Goal: Task Accomplishment & Management: Manage account settings

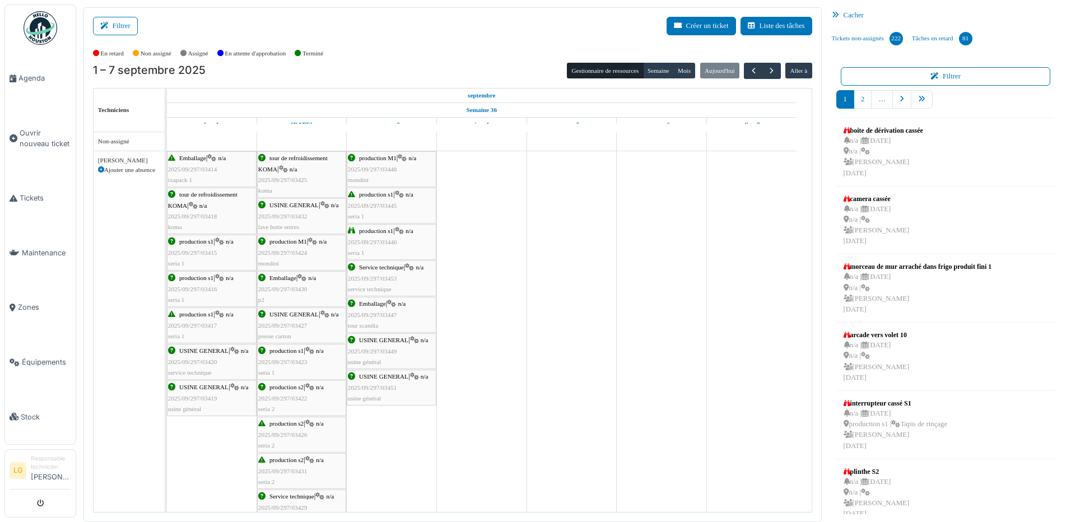
scroll to position [728, 0]
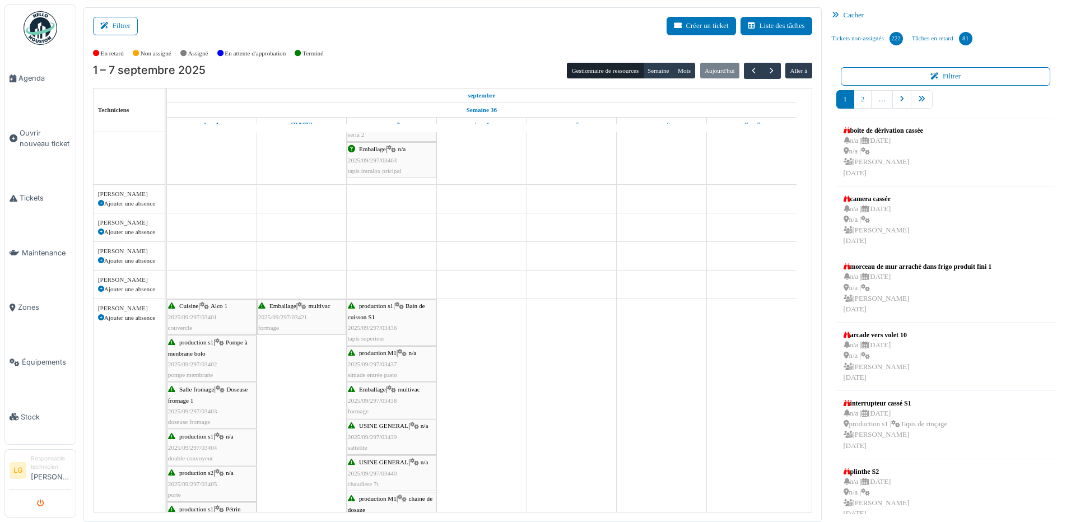
click at [38, 501] on icon "submit" at bounding box center [40, 503] width 7 height 7
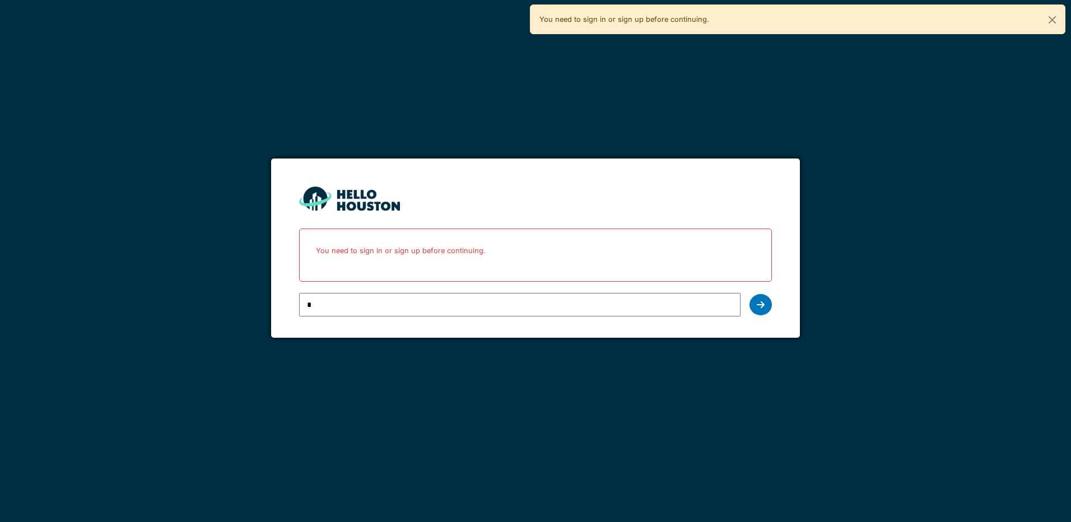
type input "**********"
click at [758, 302] on icon at bounding box center [761, 304] width 8 height 9
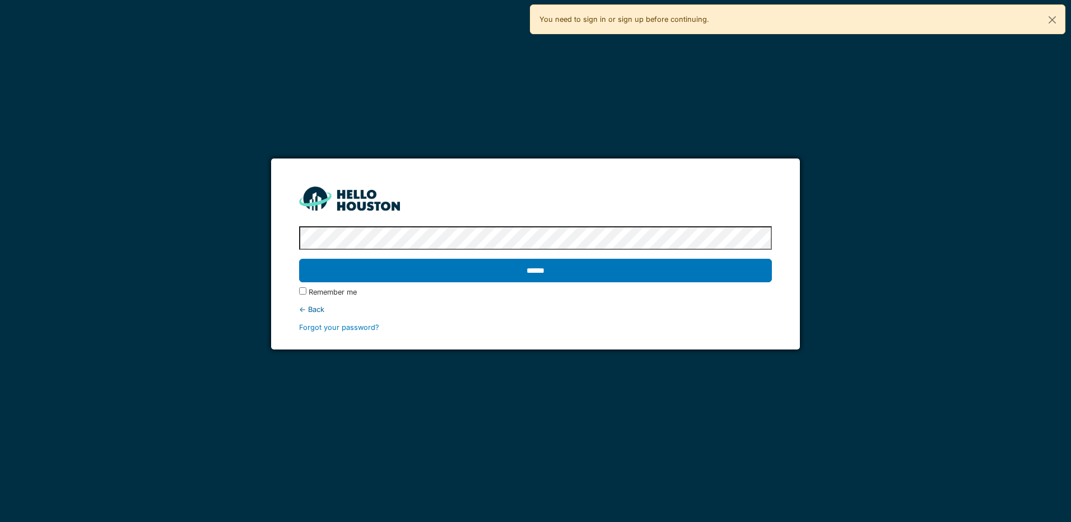
click at [299, 259] on input "******" at bounding box center [535, 271] width 472 height 24
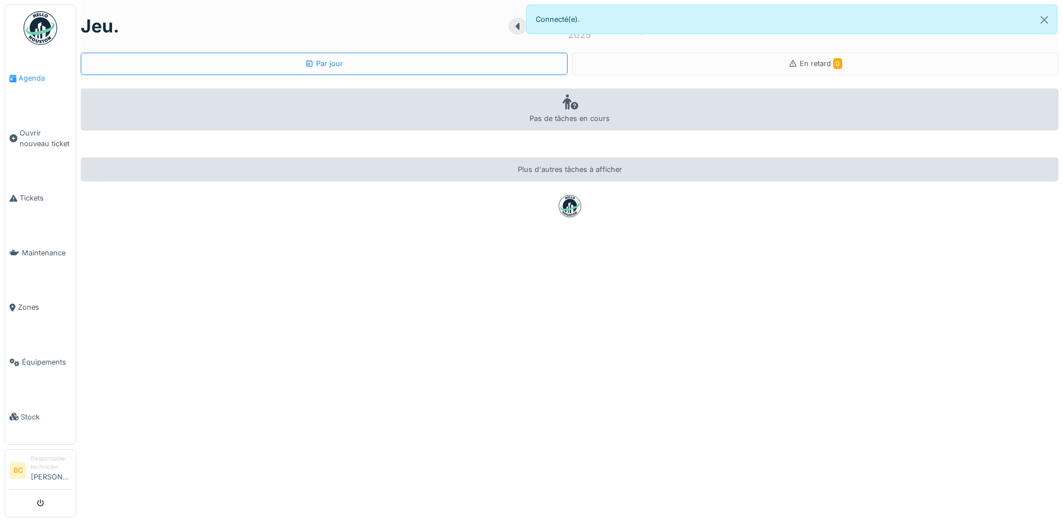
click at [26, 74] on span "Agenda" at bounding box center [44, 78] width 53 height 11
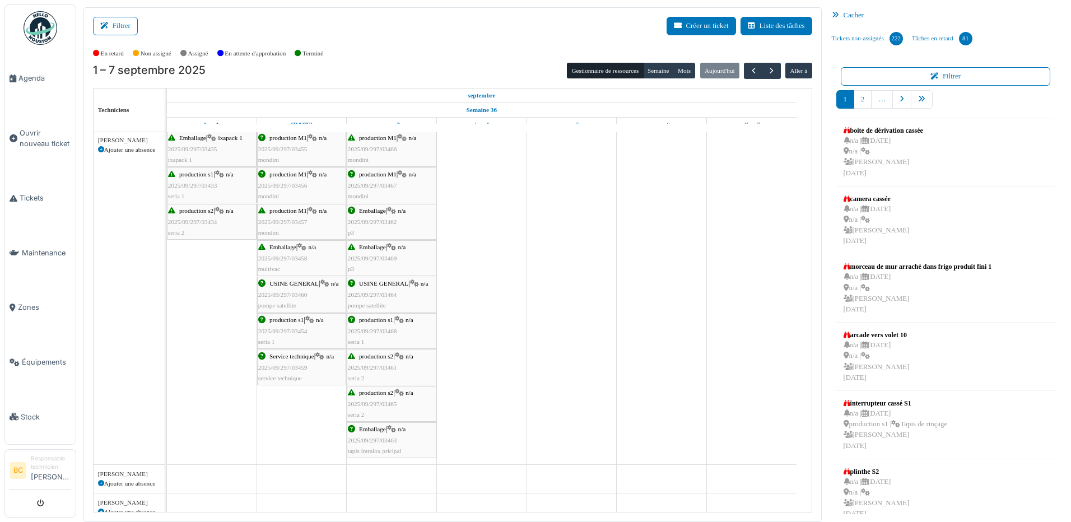
click at [375, 159] on div "production M1 | n/a 2025/09/297/03466 mondini" at bounding box center [391, 149] width 87 height 32
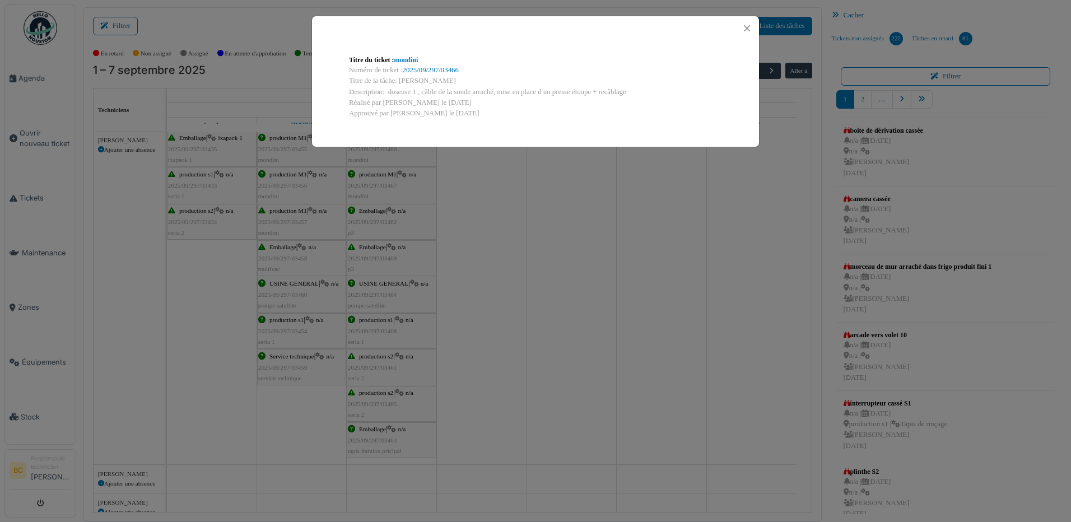
click at [374, 180] on div "Titre du ticket : mondini Numéro de ticket : 2025/09/297/03466 Titre de la tâch…" at bounding box center [535, 261] width 1071 height 522
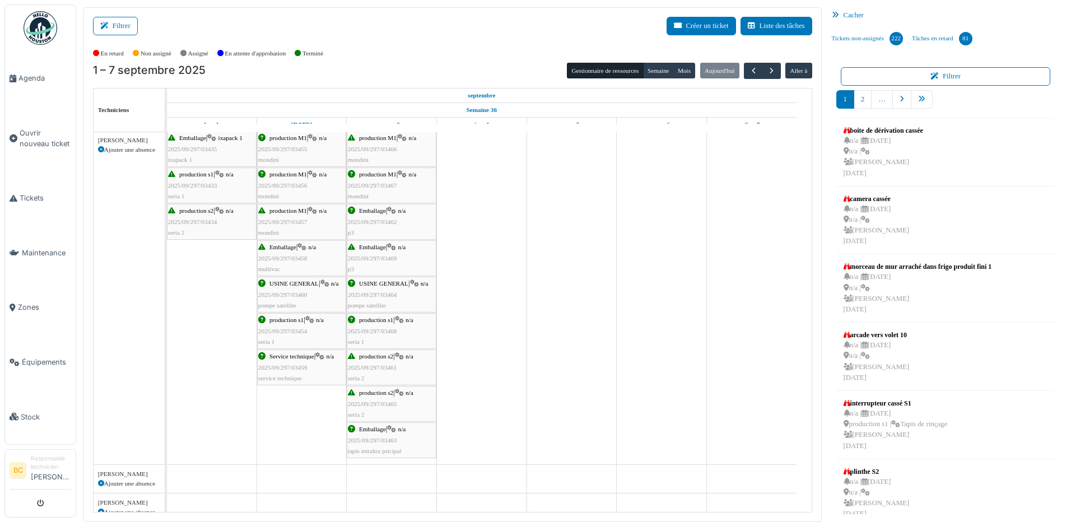
click at [374, 182] on span "2025/09/297/03467" at bounding box center [372, 185] width 49 height 7
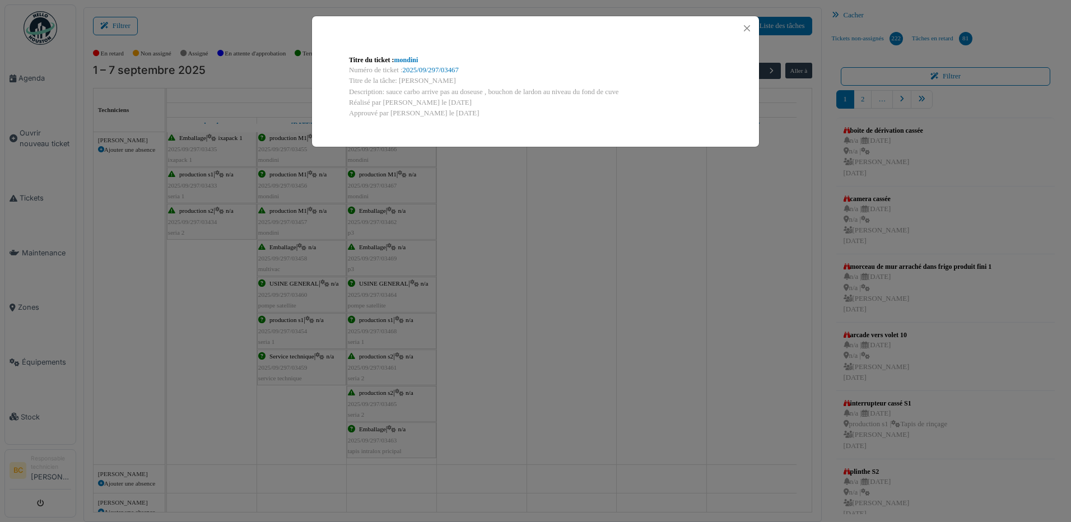
click at [374, 181] on div "Titre du ticket : mondini Numéro de ticket : 2025/09/297/03467 Titre de la tâch…" at bounding box center [535, 261] width 1071 height 522
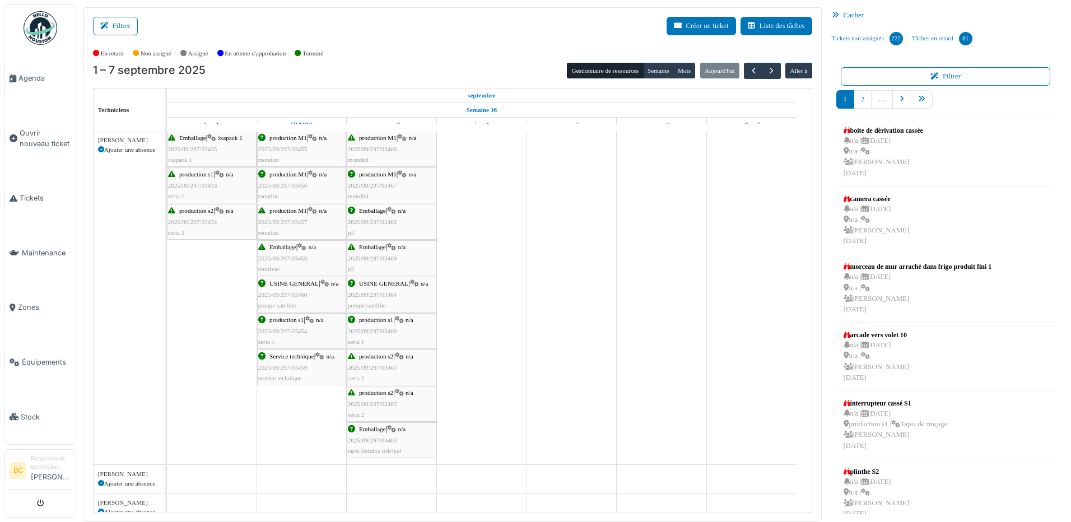
click at [370, 212] on span "Emballage" at bounding box center [372, 210] width 27 height 7
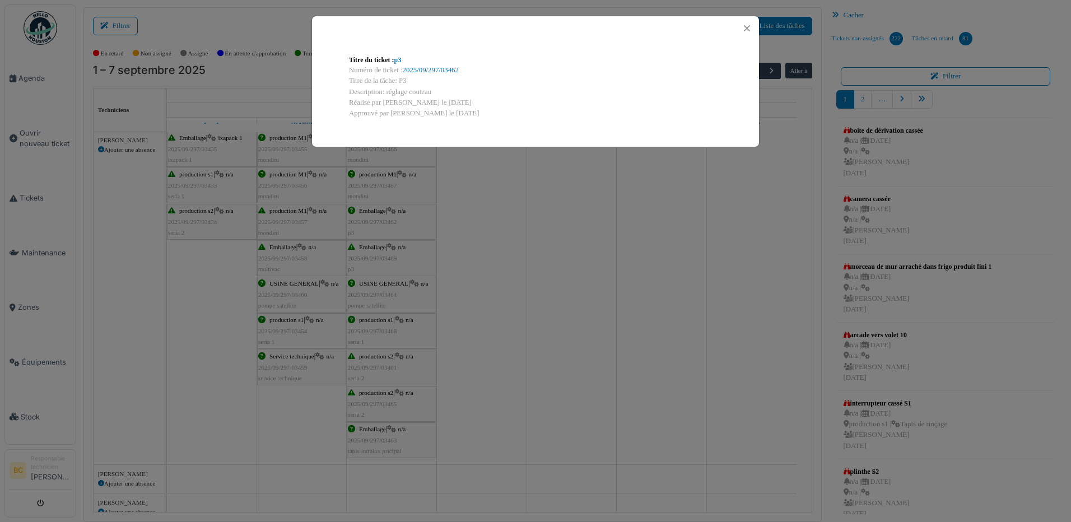
click at [370, 212] on div "Titre du ticket : p3 Numéro de ticket : 2025/09/297/03462 Titre de la tâche: P3…" at bounding box center [535, 261] width 1071 height 522
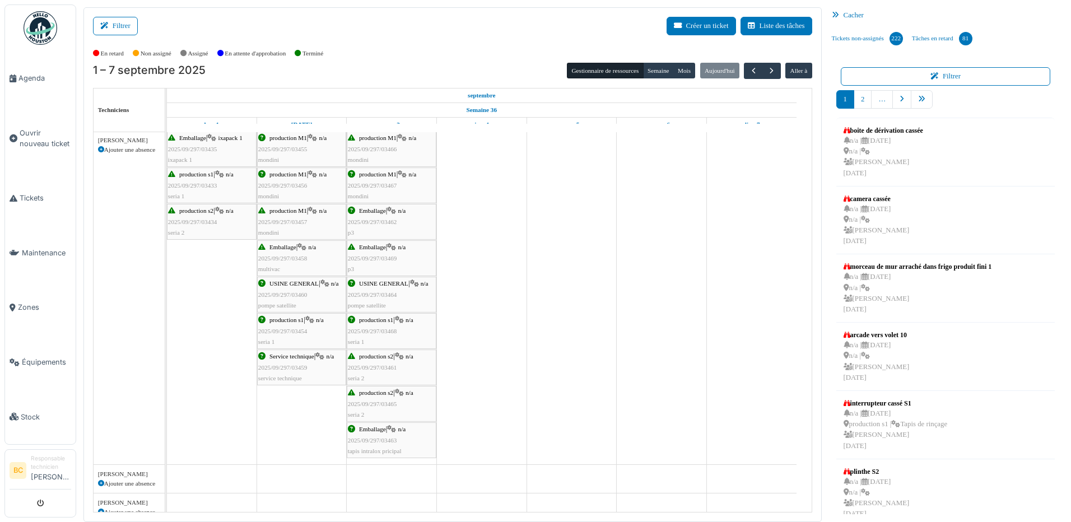
click at [370, 255] on span "2025/09/297/03469" at bounding box center [372, 258] width 49 height 7
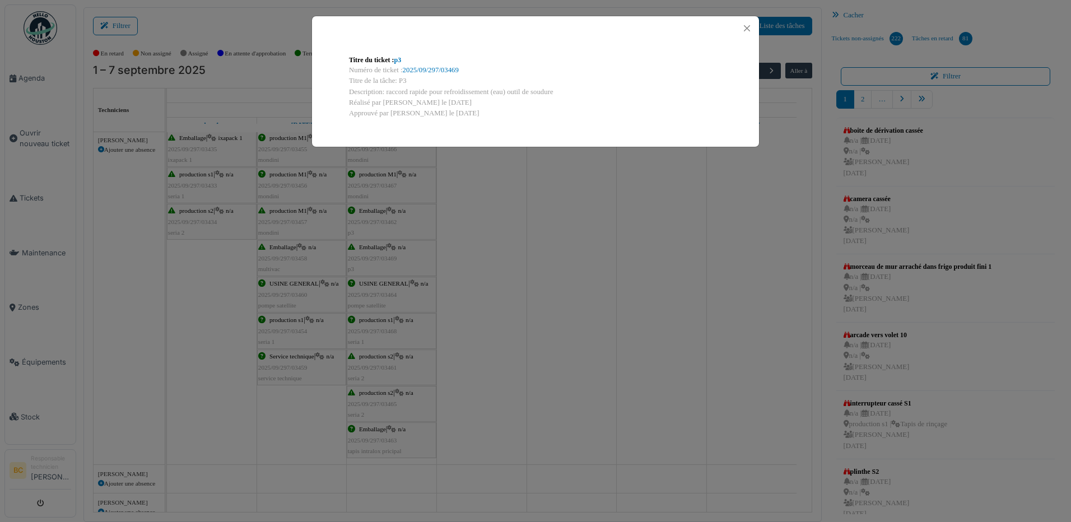
click at [370, 254] on div "Titre du ticket : p3 Numéro de ticket : 2025/09/297/03469 Titre de la tâche: P3…" at bounding box center [535, 261] width 1071 height 522
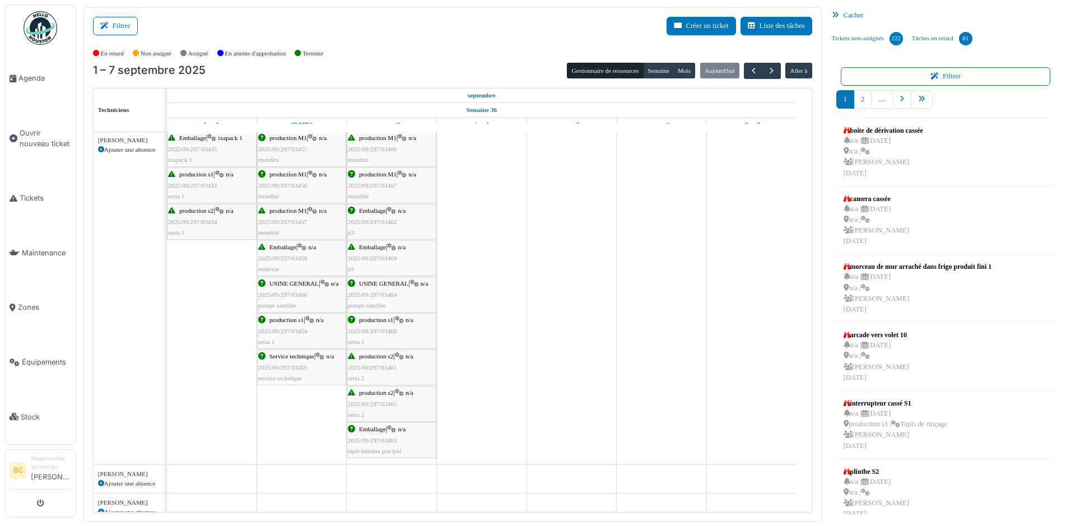
click at [369, 285] on span "USINE GENERAL" at bounding box center [383, 283] width 49 height 7
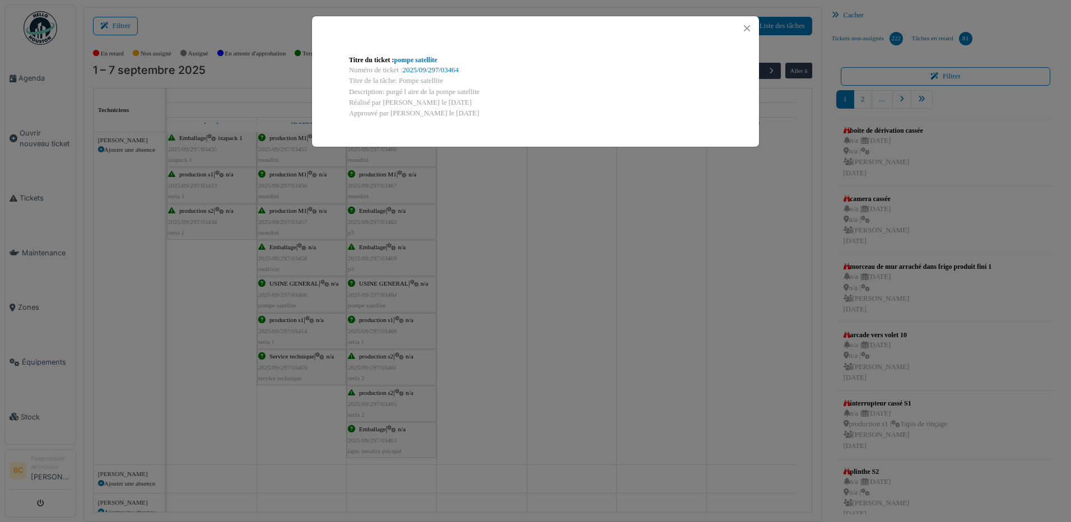
click at [369, 285] on div "Titre du ticket : pompe satellite Numéro de ticket : 2025/09/297/03464 Titre de…" at bounding box center [535, 261] width 1071 height 522
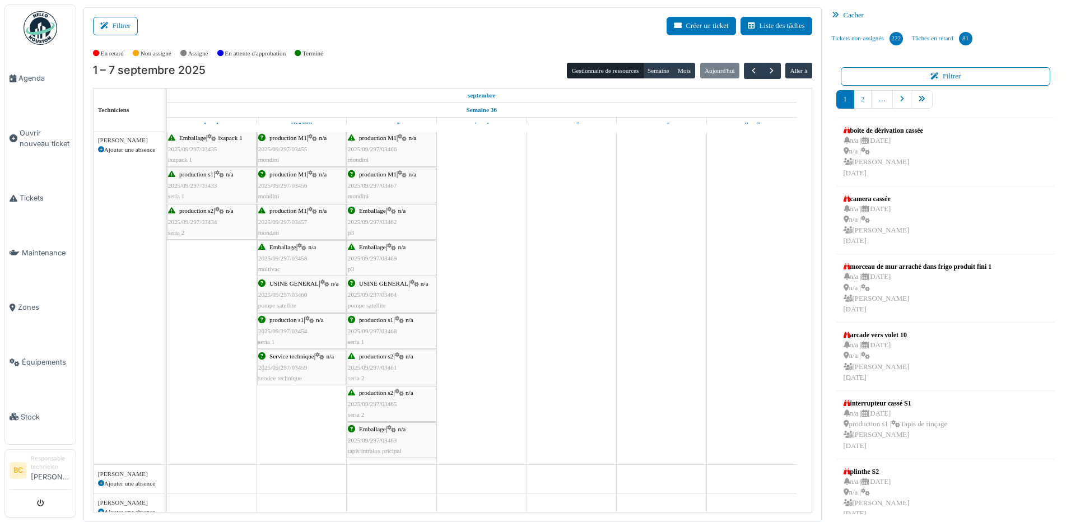
click at [360, 320] on span "production s1" at bounding box center [376, 319] width 34 height 7
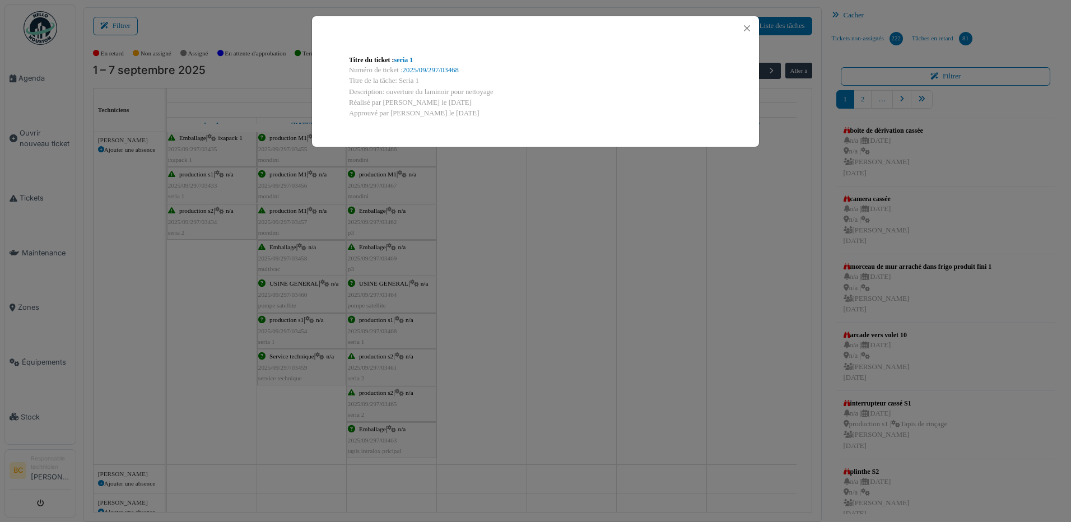
click at [361, 320] on div "Titre du ticket : seria 1 Numéro de ticket : 2025/09/297/03468 Titre de la tâch…" at bounding box center [535, 261] width 1071 height 522
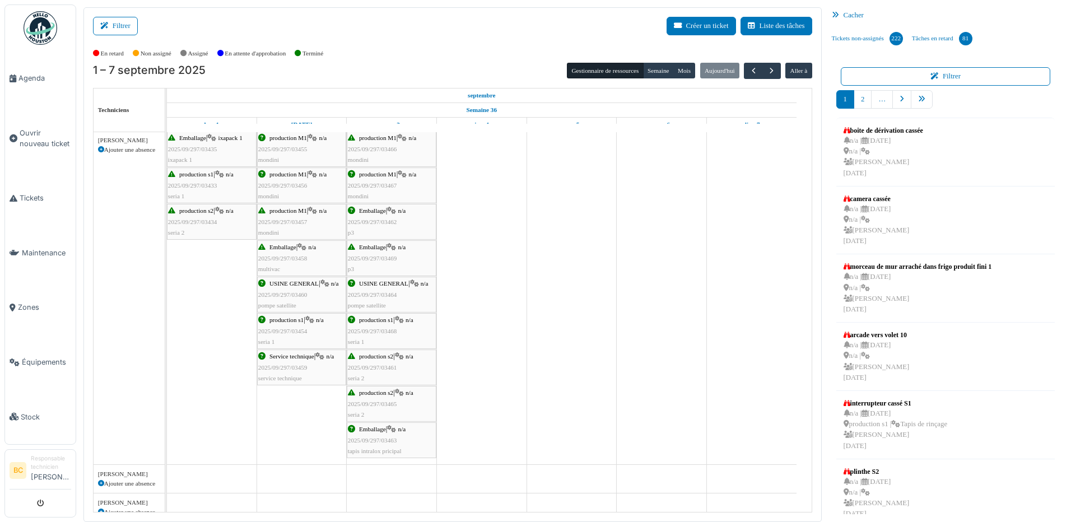
click at [367, 361] on div "production s2 | n/a 2025/09/297/03461 seria 2" at bounding box center [391, 367] width 87 height 32
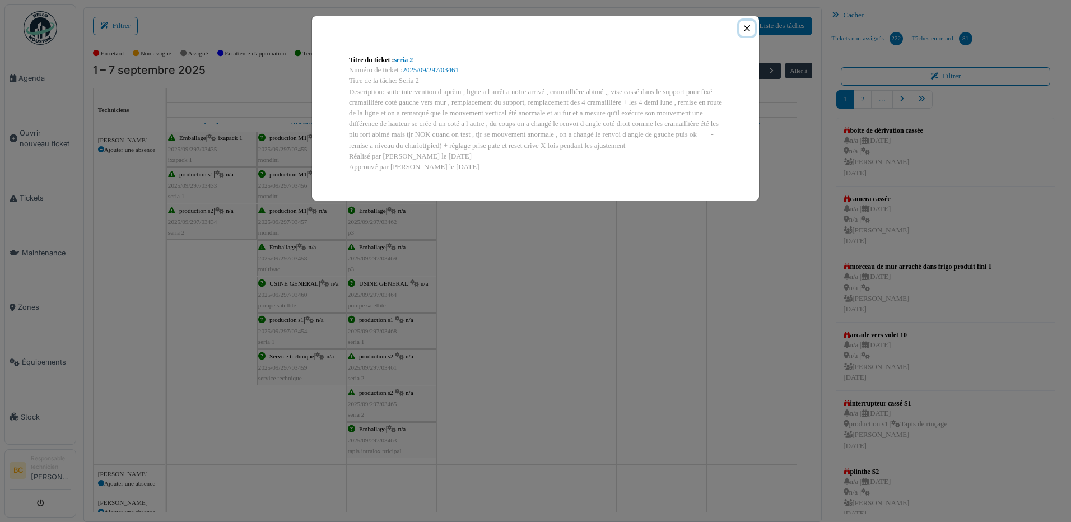
click at [746, 28] on button "Close" at bounding box center [746, 28] width 15 height 15
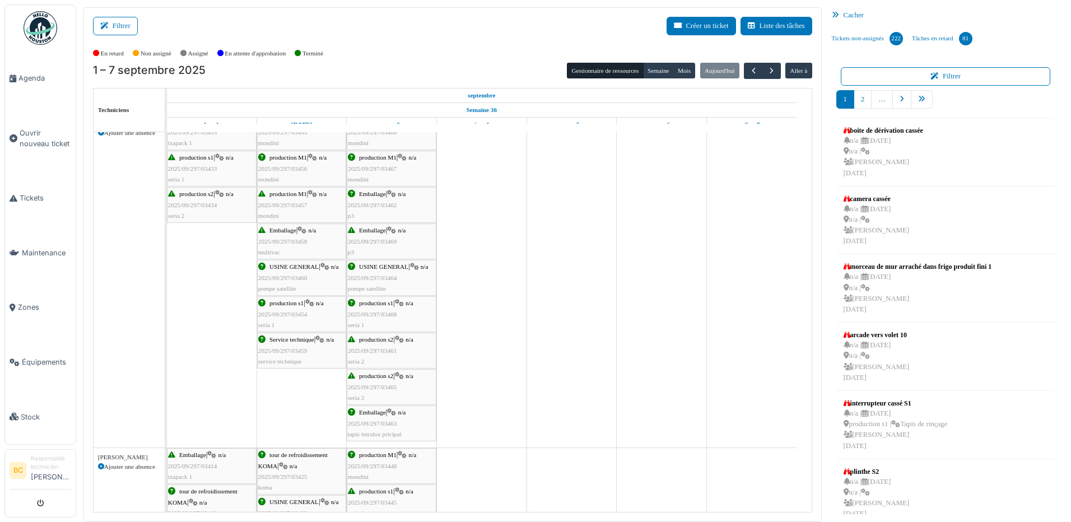
scroll to position [1512, 0]
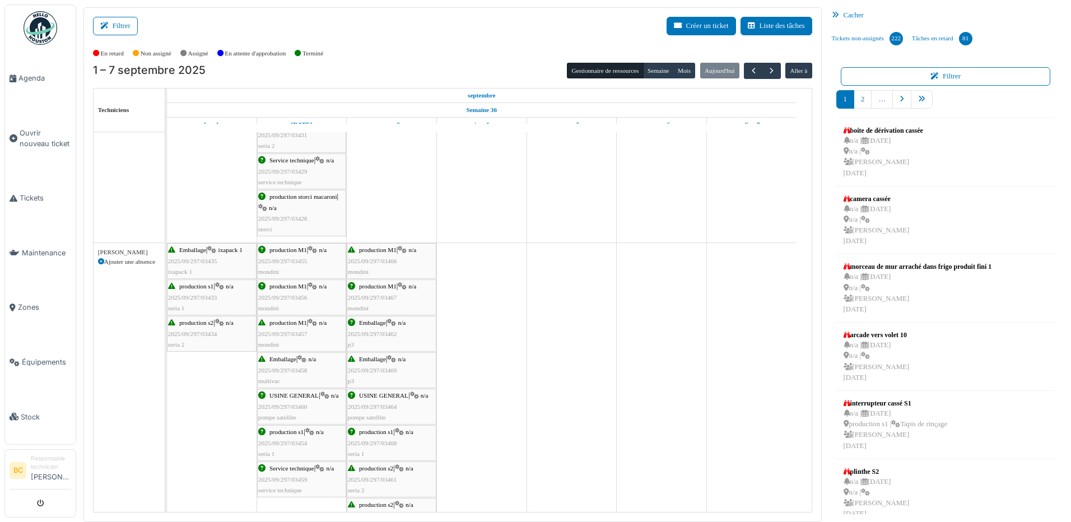
click at [372, 297] on span "2025/09/297/03467" at bounding box center [372, 297] width 49 height 7
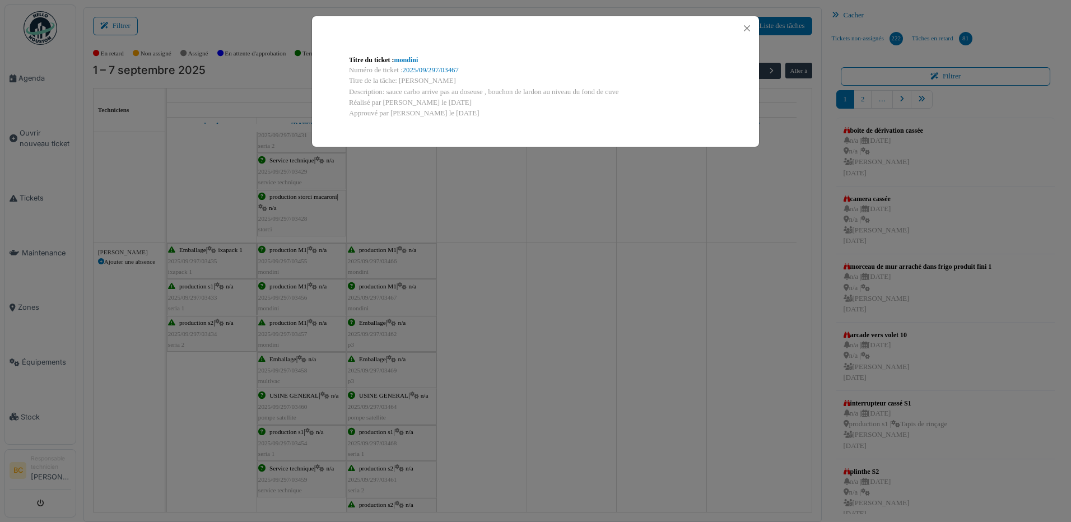
click at [383, 271] on div "Titre du ticket : mondini Numéro de ticket : 2025/09/297/03467 Titre de la tâch…" at bounding box center [535, 261] width 1071 height 522
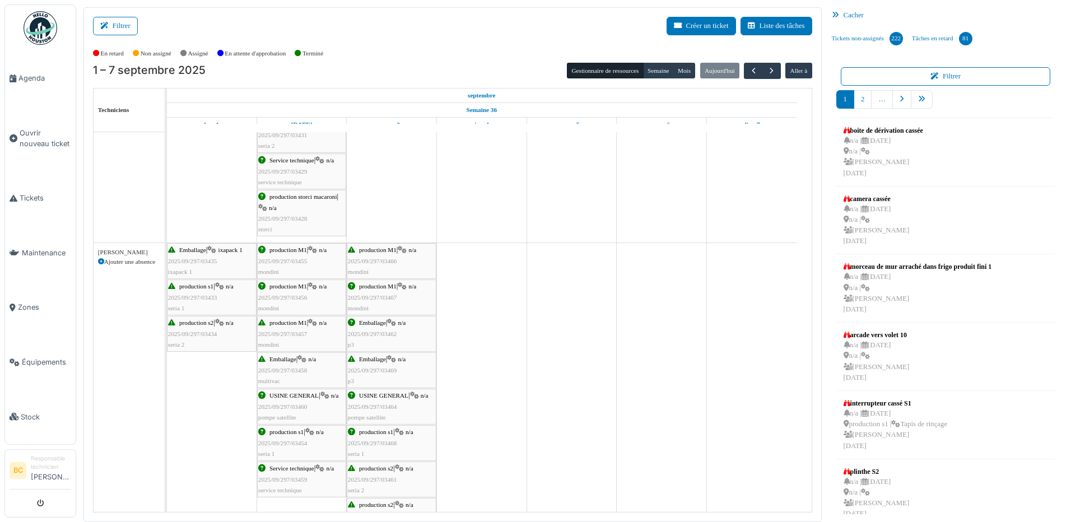
click at [383, 271] on div "production M1 | n/a 2025/09/297/03466 mondini" at bounding box center [391, 261] width 87 height 32
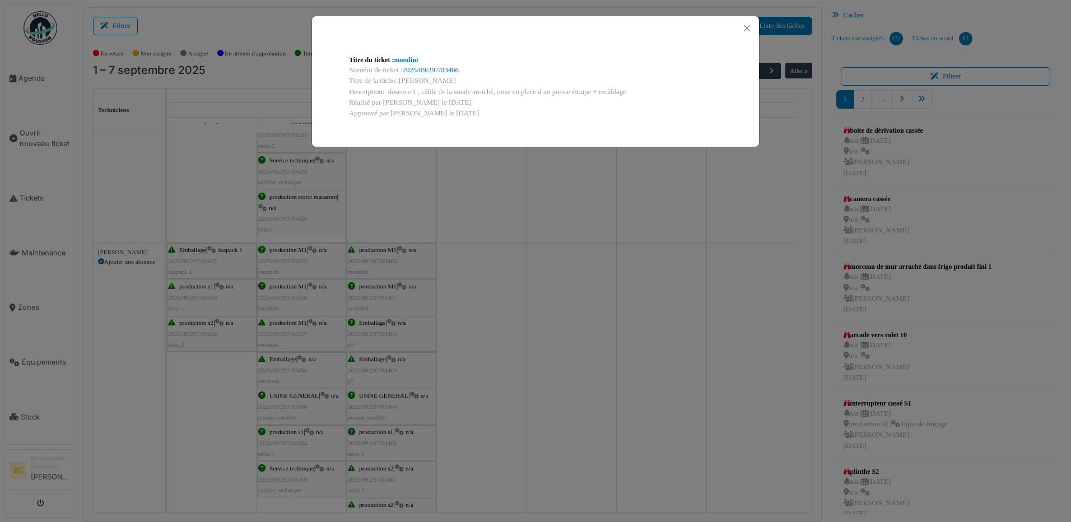
click at [383, 271] on div "Titre du ticket : mondini Numéro de ticket : 2025/09/297/03466 Titre de la tâch…" at bounding box center [535, 261] width 1071 height 522
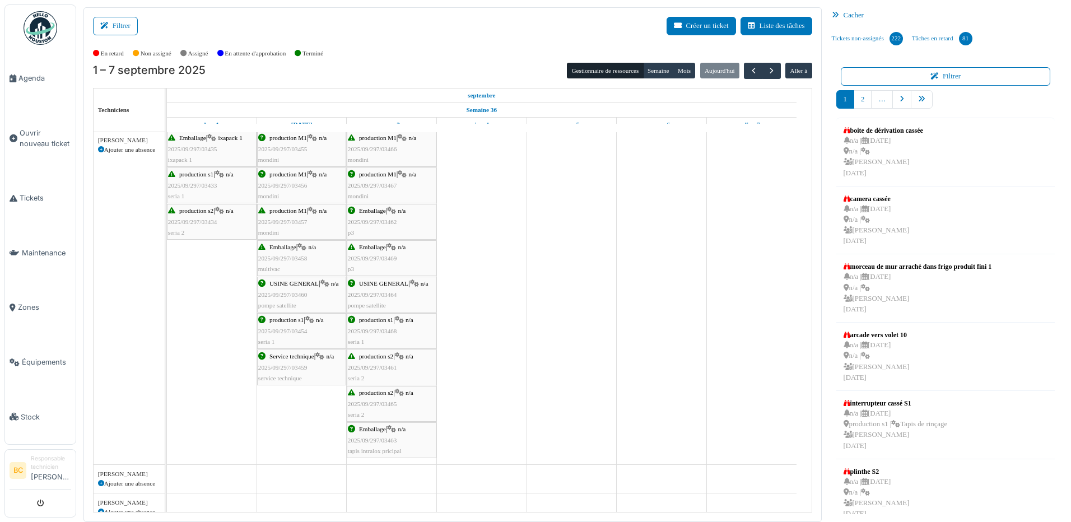
click at [366, 324] on div "production s1 | n/a 2025/09/297/03468 seria 1" at bounding box center [391, 331] width 87 height 32
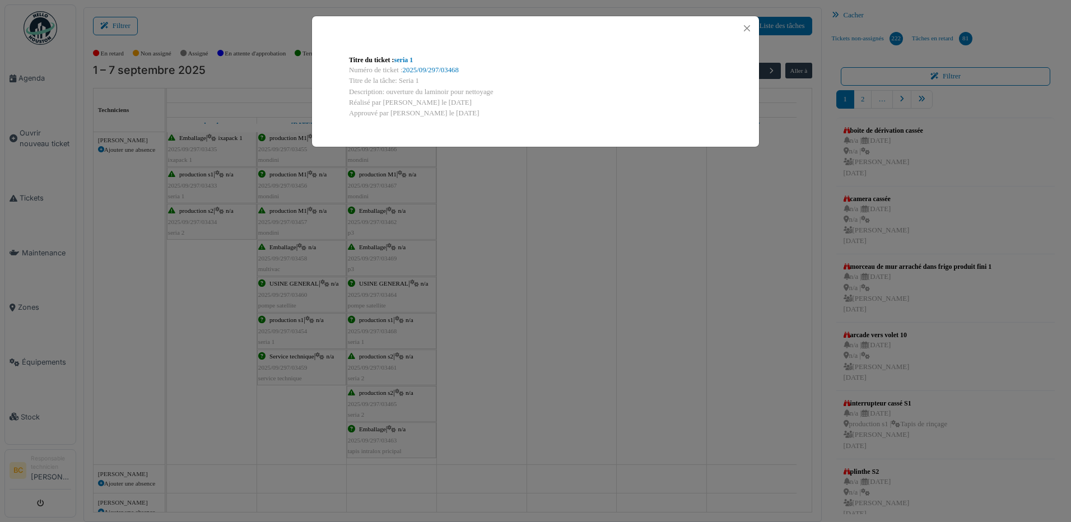
click at [366, 324] on div "Titre du ticket : seria 1 Numéro de ticket : 2025/09/297/03468 Titre de la tâch…" at bounding box center [535, 261] width 1071 height 522
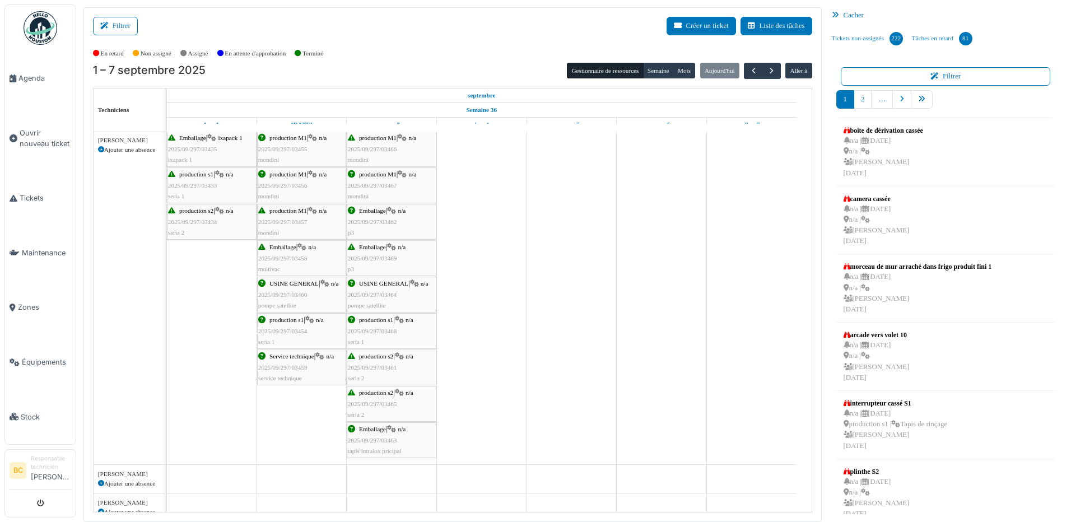
click at [361, 399] on div "production s2 | n/a 2025/09/297/03465 seria 2" at bounding box center [391, 404] width 87 height 32
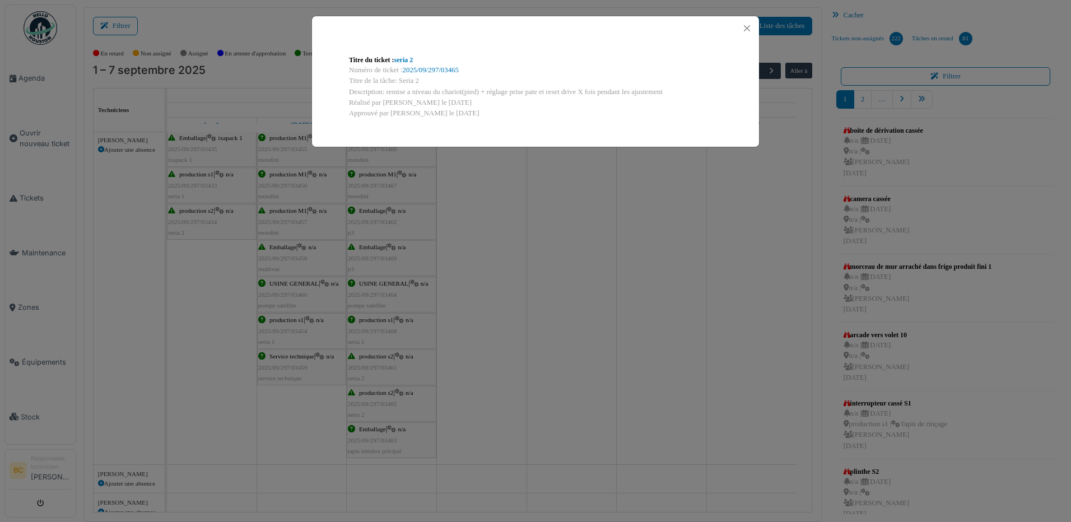
click at [361, 397] on div "Titre du ticket : seria 2 Numéro de ticket : 2025/09/297/03465 Titre de la tâch…" at bounding box center [535, 261] width 1071 height 522
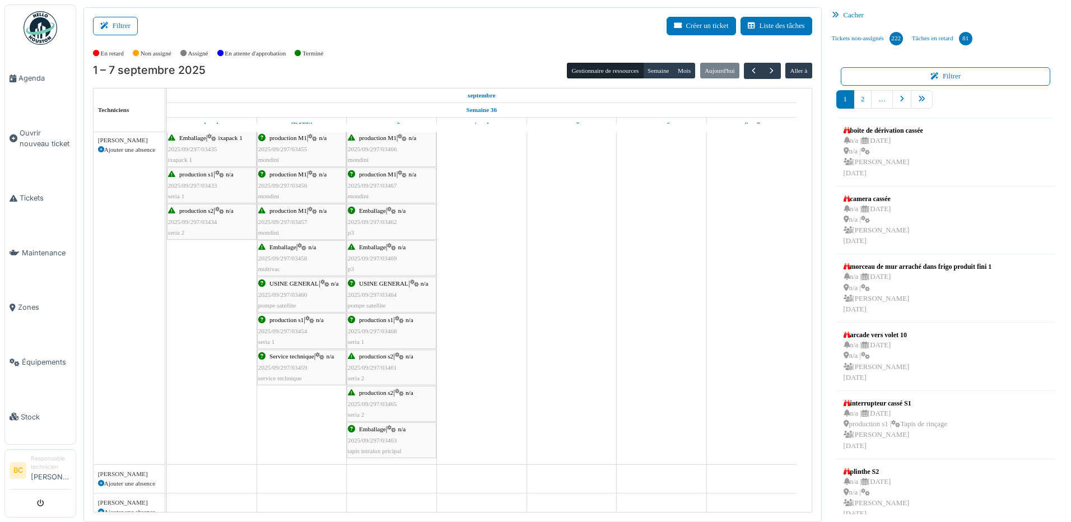
click at [358, 428] on div "Emballage | n/a 2025/09/297/03463 tapis intralox pricipal" at bounding box center [391, 440] width 87 height 32
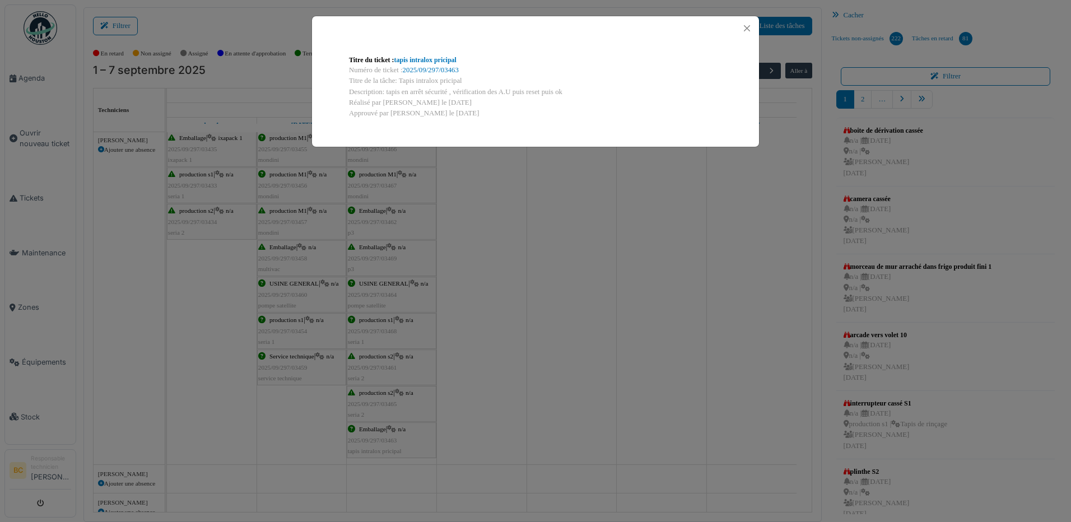
click at [368, 430] on div "Titre du ticket : tapis intralox pricipal Numéro de ticket : 2025/09/297/03463 …" at bounding box center [535, 261] width 1071 height 522
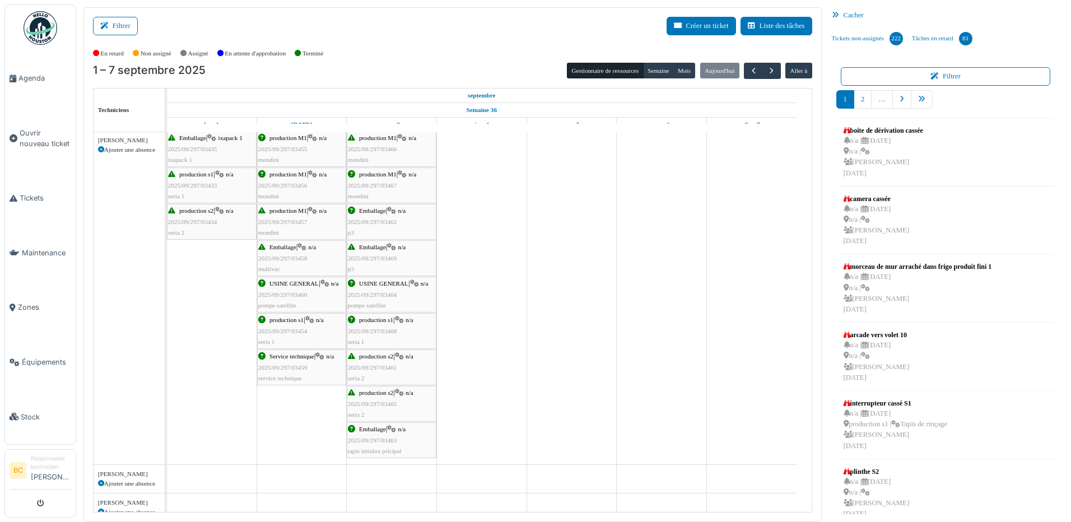
click at [371, 365] on span "2025/09/297/03461" at bounding box center [372, 367] width 49 height 7
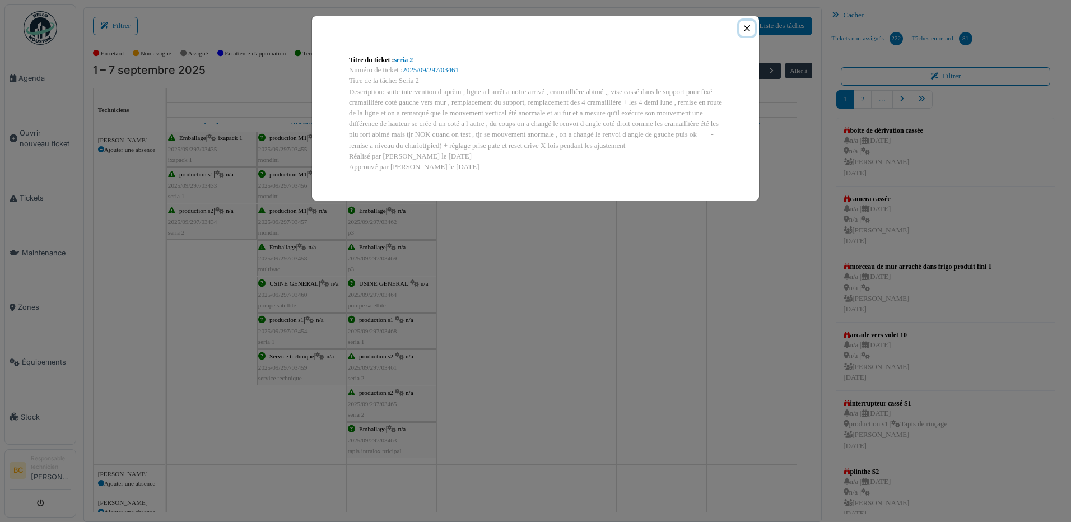
click at [748, 27] on button "Close" at bounding box center [746, 28] width 15 height 15
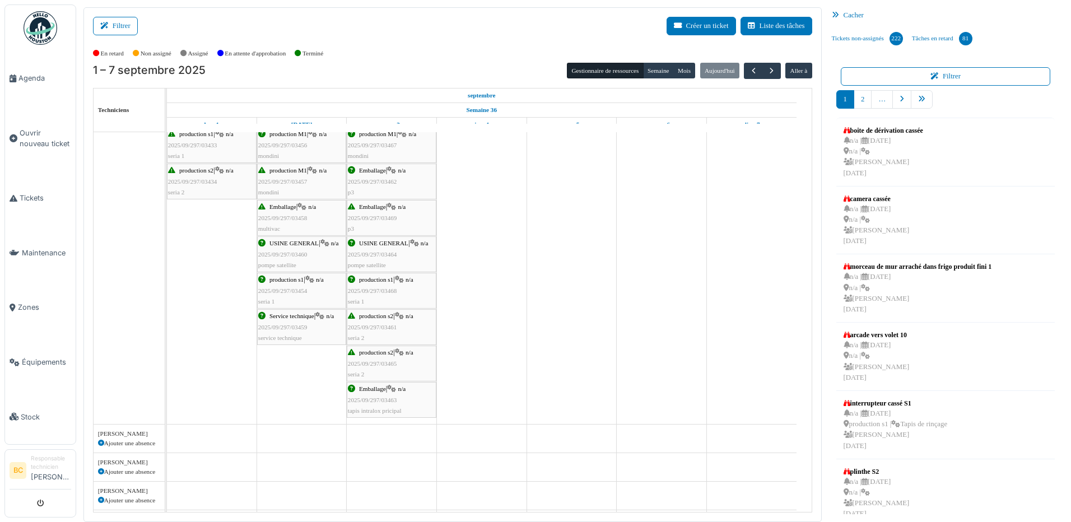
scroll to position [448, 0]
